Goal: Task Accomplishment & Management: Use online tool/utility

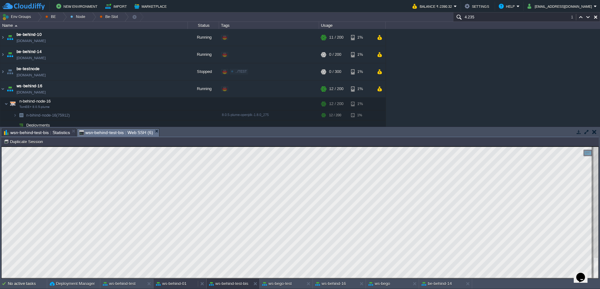
click at [173, 286] on button "ws-behind-01" at bounding box center [171, 284] width 31 height 6
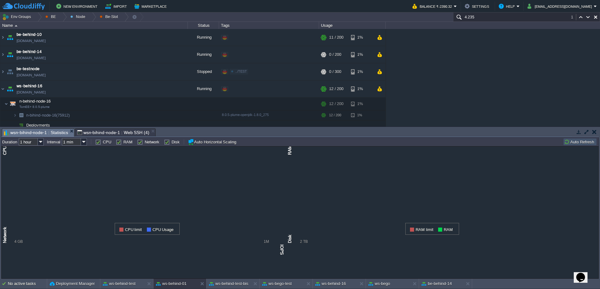
click at [41, 130] on span "wsn-bihind-node-1 : Statistics" at bounding box center [36, 133] width 64 height 8
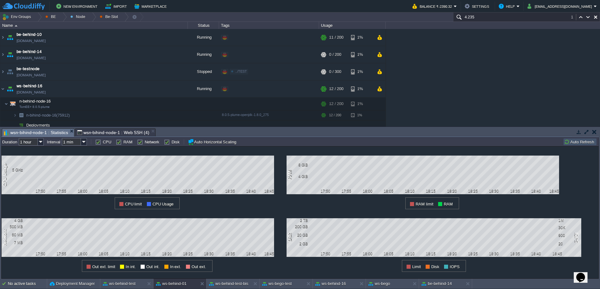
click at [577, 143] on button "Auto Refresh" at bounding box center [580, 142] width 32 height 6
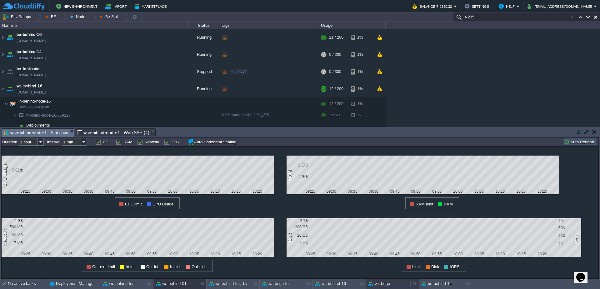
click at [389, 284] on button "ws-bego" at bounding box center [379, 284] width 22 height 6
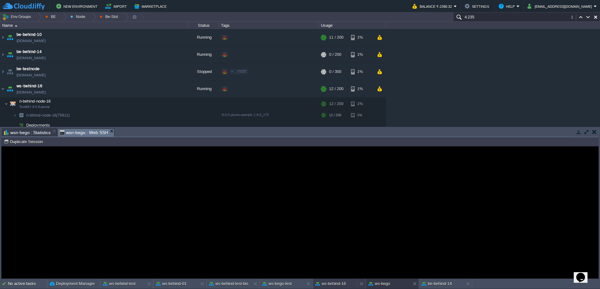
click at [333, 284] on button "ws-behind-16" at bounding box center [330, 284] width 31 height 6
click at [110, 282] on button "ws-behind-test" at bounding box center [119, 284] width 33 height 6
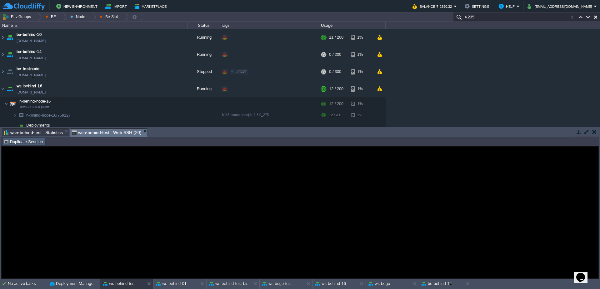
click at [12, 139] on button "Duplicate Session" at bounding box center [24, 142] width 41 height 6
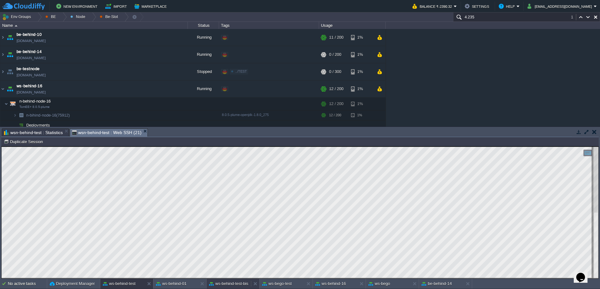
click at [234, 282] on button "ws-behind-test-bis" at bounding box center [228, 284] width 39 height 6
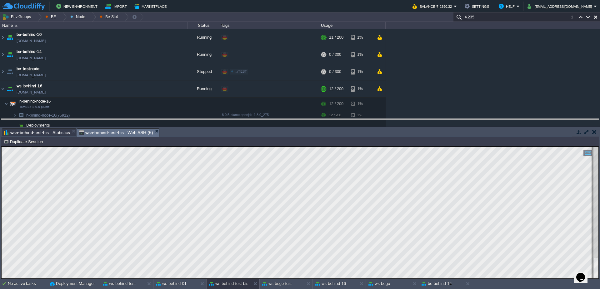
drag, startPoint x: 303, startPoint y: 135, endPoint x: 303, endPoint y: 123, distance: 11.6
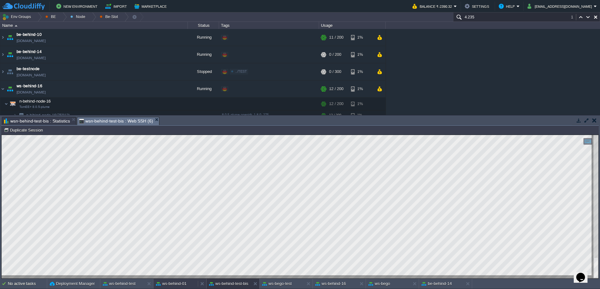
click at [180, 284] on button "ws-behind-01" at bounding box center [171, 284] width 31 height 6
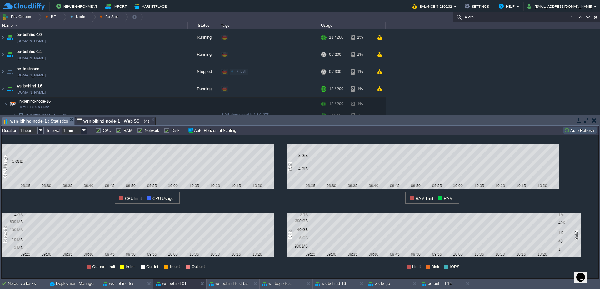
click at [108, 120] on span "wsn-bihind-node-1 : Web SSH (4)" at bounding box center [113, 120] width 72 height 7
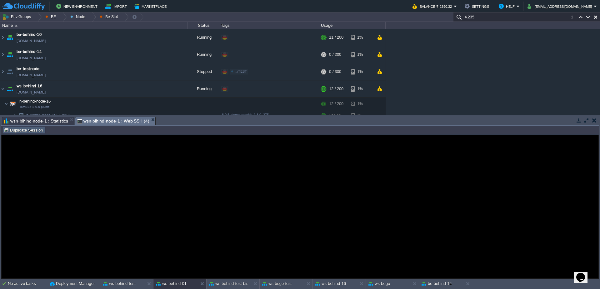
click at [31, 133] on td "Duplicate Session" at bounding box center [24, 129] width 43 height 7
type input "#000000"
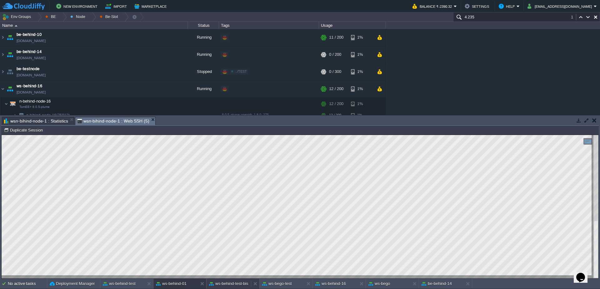
drag, startPoint x: 235, startPoint y: 282, endPoint x: 240, endPoint y: 142, distance: 140.3
click at [235, 282] on button "ws-behind-test-bis" at bounding box center [228, 284] width 39 height 6
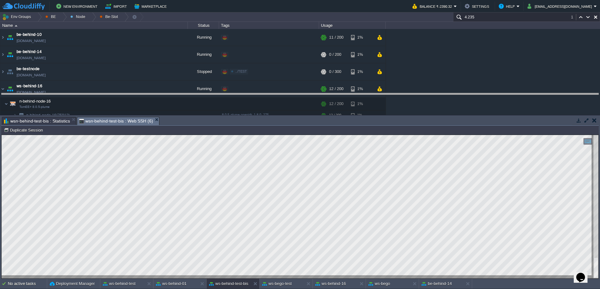
drag, startPoint x: 293, startPoint y: 120, endPoint x: 292, endPoint y: 89, distance: 30.9
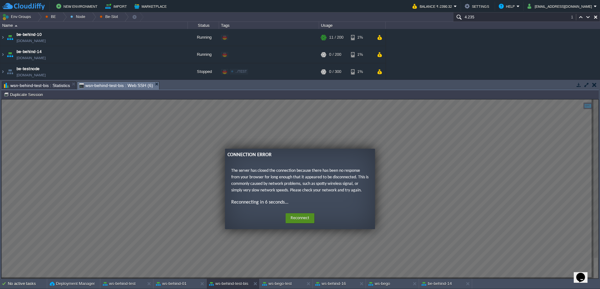
click at [298, 222] on button "Reconnect" at bounding box center [299, 219] width 29 height 10
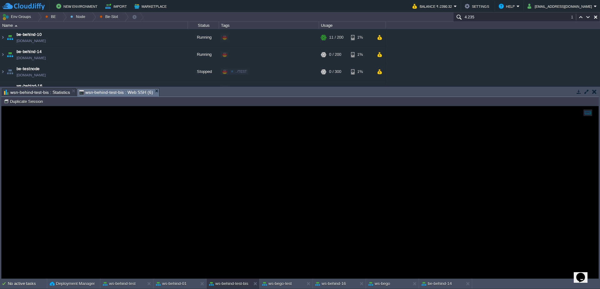
click at [57, 94] on span "wsn-behind-test-bis : Statistics" at bounding box center [37, 92] width 66 height 7
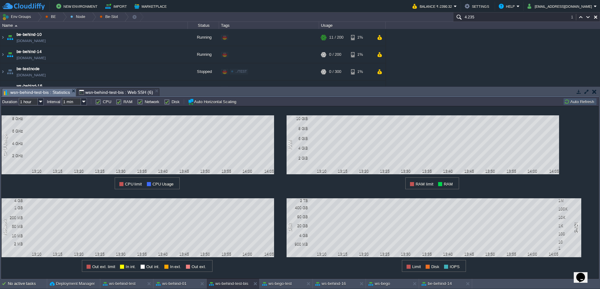
click at [118, 96] on span "wsn-behind-test-bis : Web SSH (6)" at bounding box center [116, 92] width 74 height 7
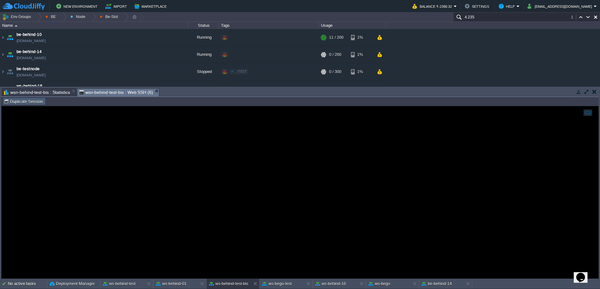
drag, startPoint x: 25, startPoint y: 103, endPoint x: 109, endPoint y: 94, distance: 84.5
click at [25, 102] on button "Duplicate Session" at bounding box center [24, 102] width 41 height 6
type input "#000000"
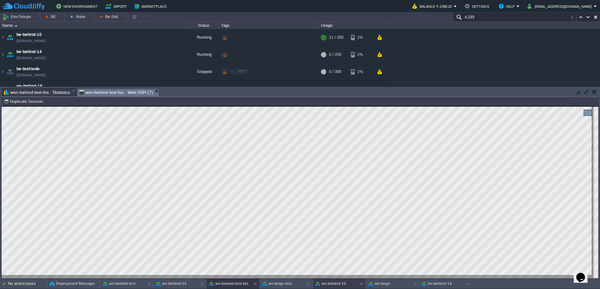
click at [347, 284] on div "ws-behind-16" at bounding box center [335, 284] width 44 height 10
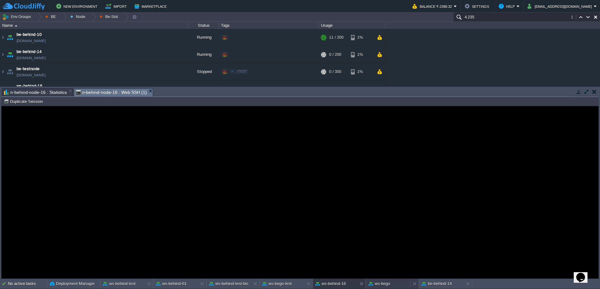
drag, startPoint x: 399, startPoint y: 289, endPoint x: 399, endPoint y: 166, distance: 122.7
click at [399, 289] on div "ws-bego" at bounding box center [388, 284] width 44 height 10
click at [130, 285] on button "ws-behind-test" at bounding box center [119, 284] width 33 height 6
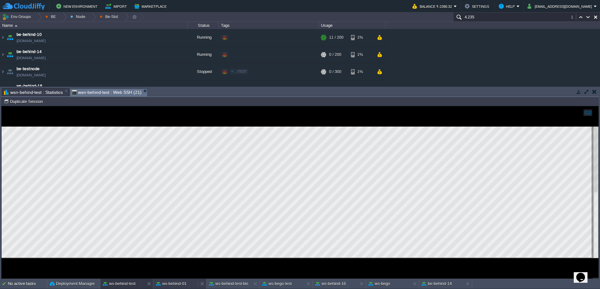
click at [185, 282] on button "ws-behind-01" at bounding box center [171, 284] width 31 height 6
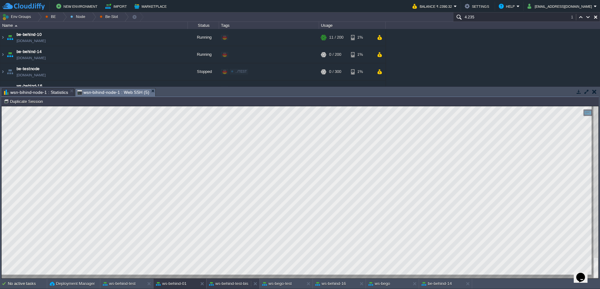
click at [241, 287] on button "ws-behind-test-bis" at bounding box center [228, 284] width 39 height 6
click at [336, 286] on button "ws-behind-16" at bounding box center [330, 284] width 31 height 6
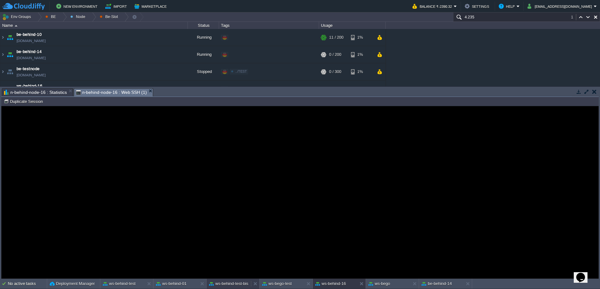
click at [239, 286] on button "ws-behind-test-bis" at bounding box center [228, 284] width 39 height 6
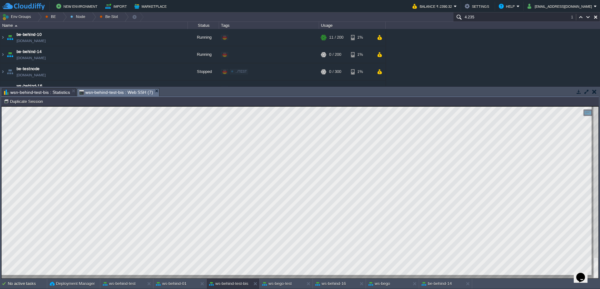
scroll to position [1, 10]
type textarea "PUNTI BONUS"
